Goal: Task Accomplishment & Management: Use online tool/utility

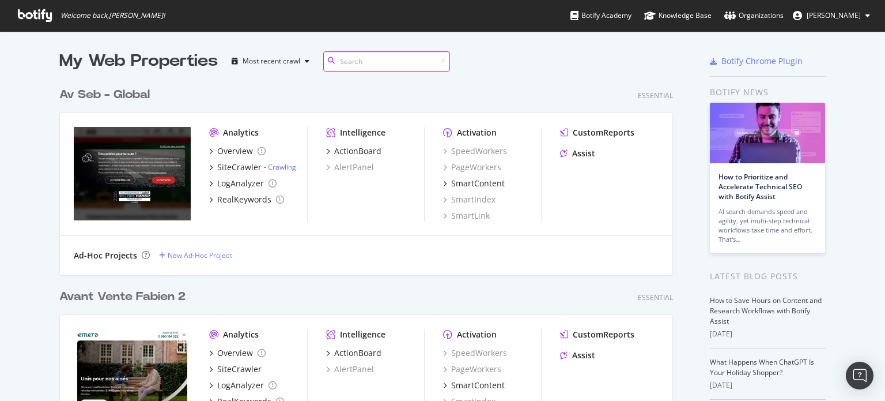
scroll to position [3968, 614]
click at [359, 59] on input at bounding box center [386, 61] width 127 height 20
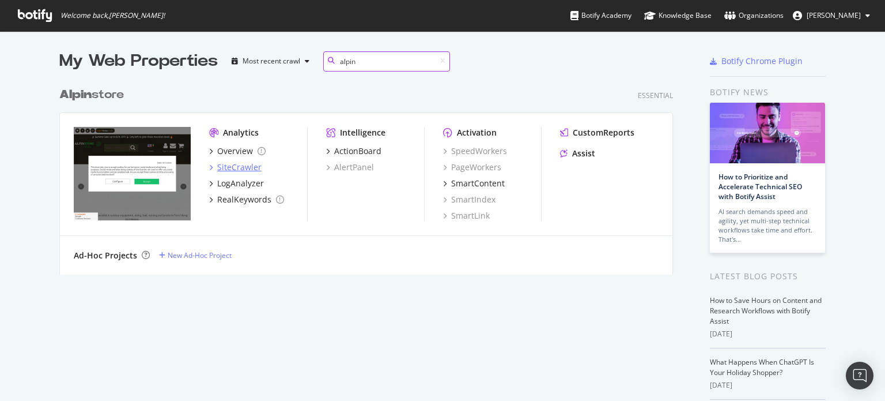
type input "alpin"
click at [231, 165] on div "SiteCrawler" at bounding box center [239, 167] width 44 height 12
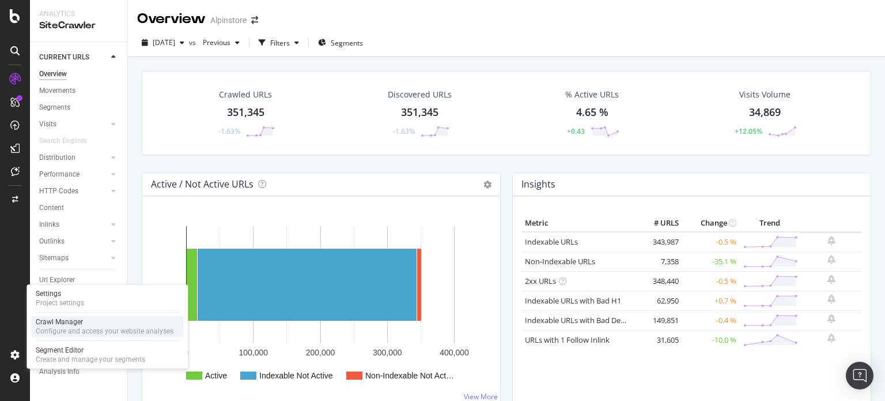
click at [63, 334] on div "Configure and access your website analyses" at bounding box center [105, 330] width 138 height 9
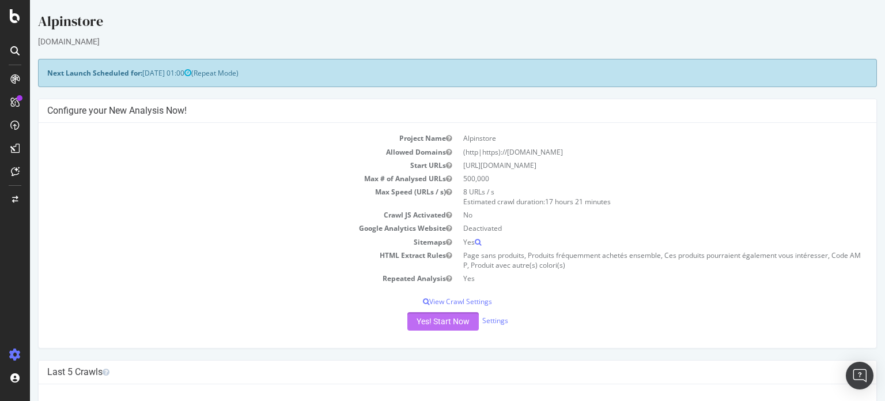
click at [425, 321] on button "Yes! Start Now" at bounding box center [442, 321] width 71 height 18
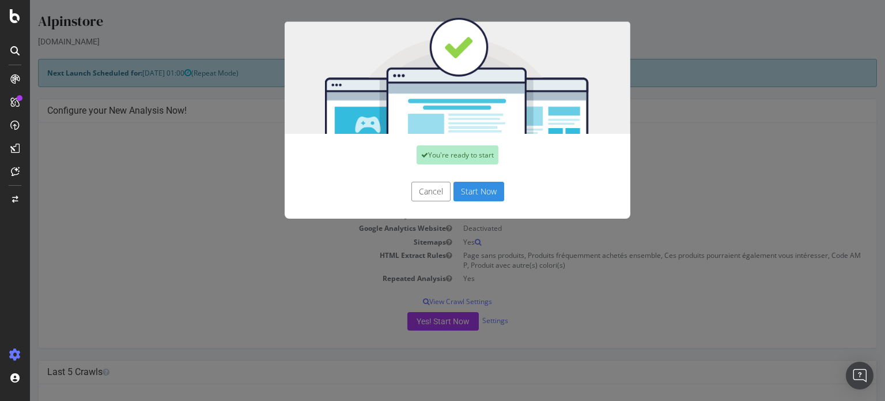
click at [468, 186] on button "Start Now" at bounding box center [479, 192] width 51 height 20
